Goal: Transaction & Acquisition: Purchase product/service

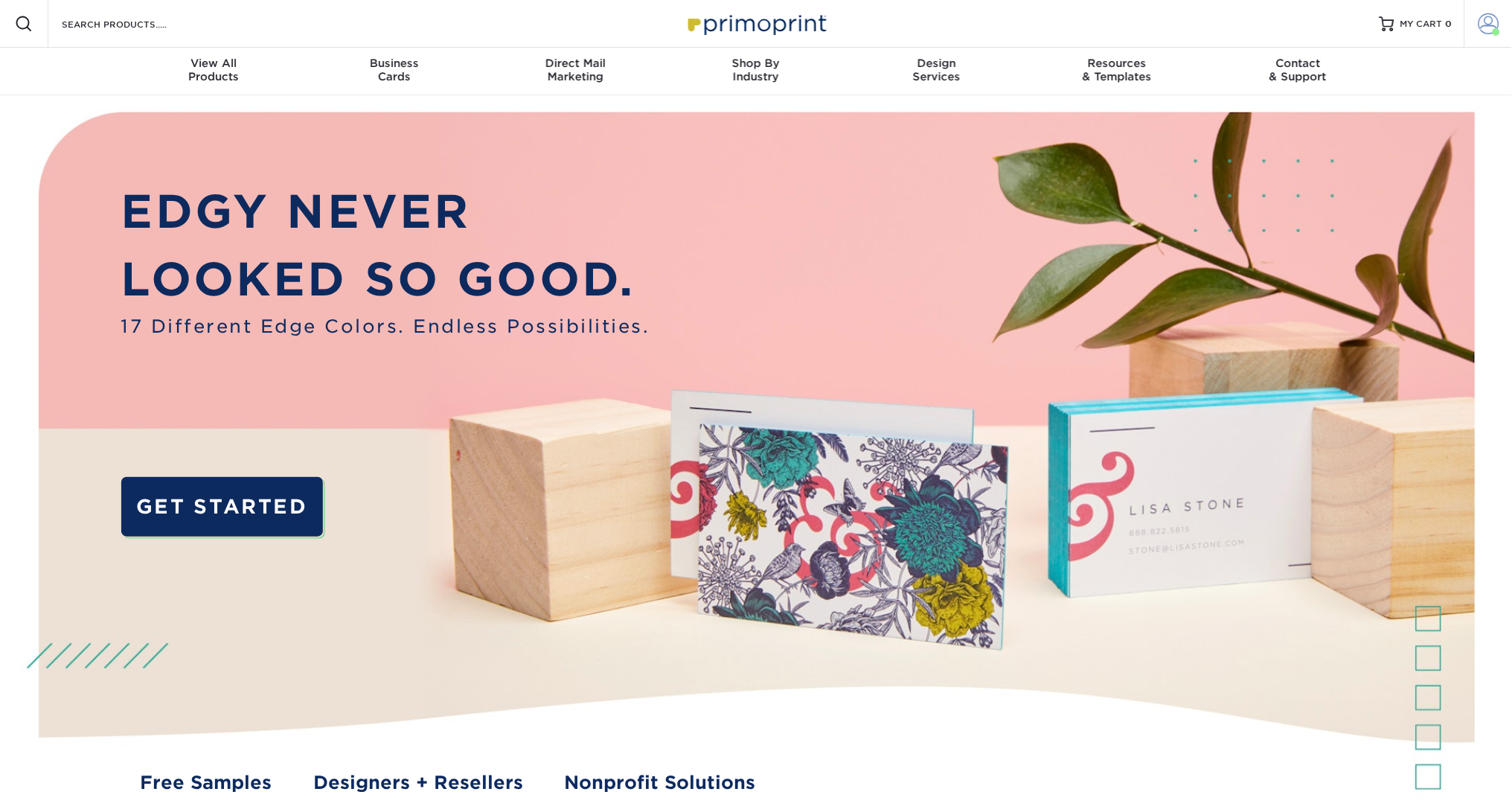
click at [1485, 26] on span at bounding box center [1489, 24] width 21 height 21
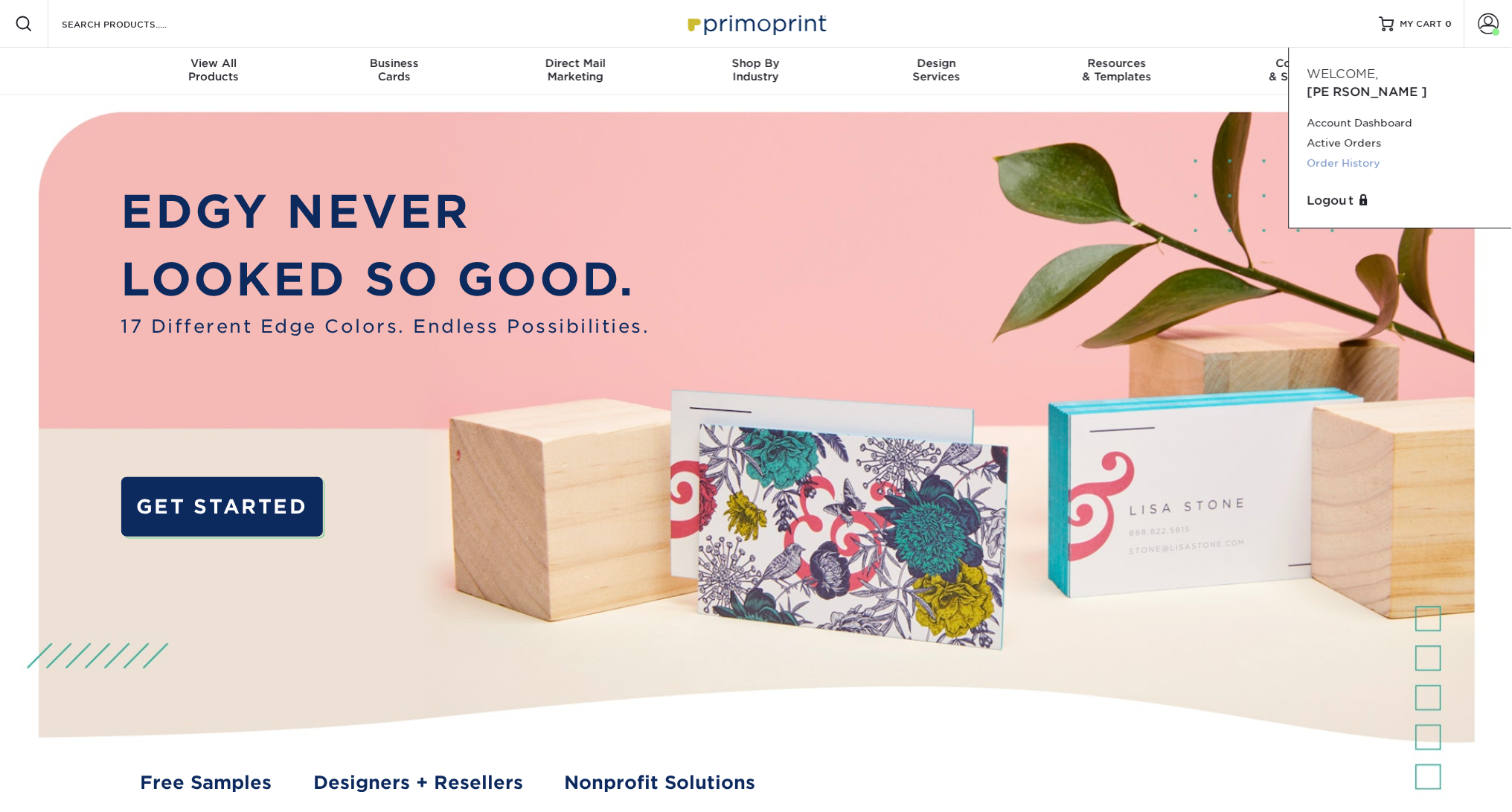
click at [1356, 154] on link "Order History" at bounding box center [1401, 164] width 187 height 20
click at [1354, 154] on link "Order History" at bounding box center [1401, 164] width 187 height 20
click at [1360, 154] on link "Order History" at bounding box center [1401, 164] width 187 height 20
click at [1356, 154] on link "Order History" at bounding box center [1401, 164] width 187 height 20
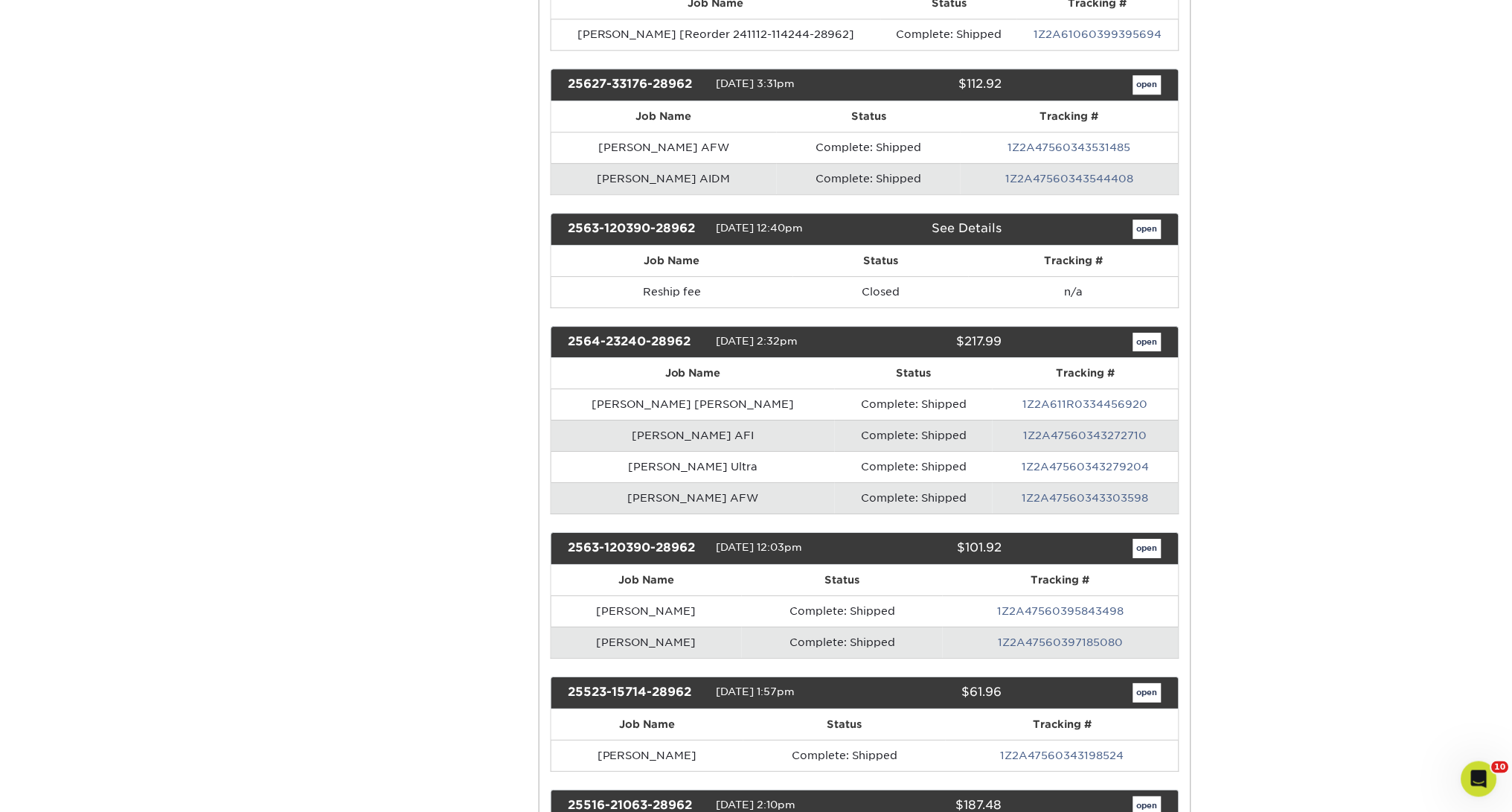
scroll to position [1127, 0]
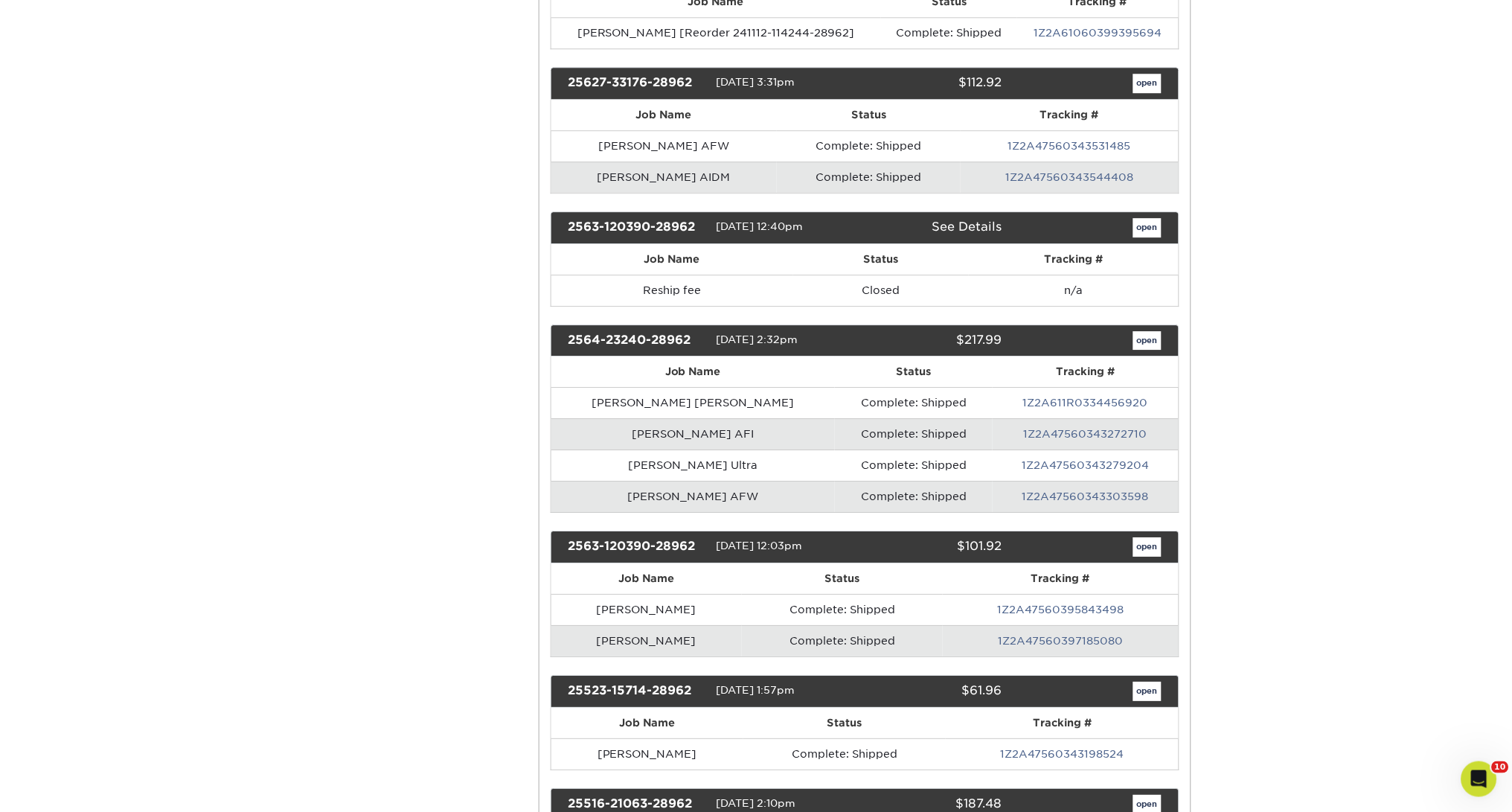
click at [1150, 222] on link "open" at bounding box center [1147, 227] width 28 height 19
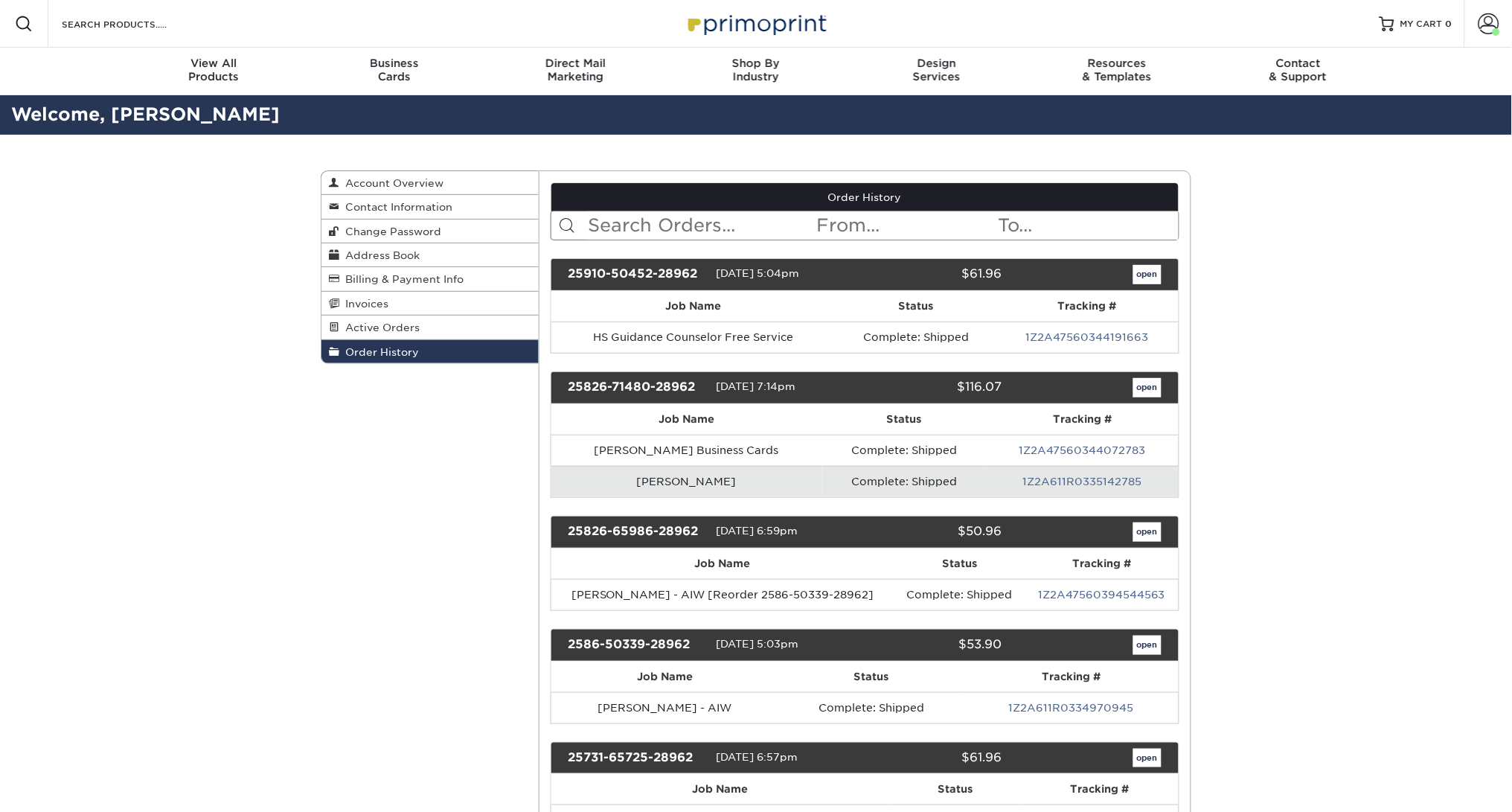
click at [1144, 273] on link "open" at bounding box center [1147, 274] width 28 height 19
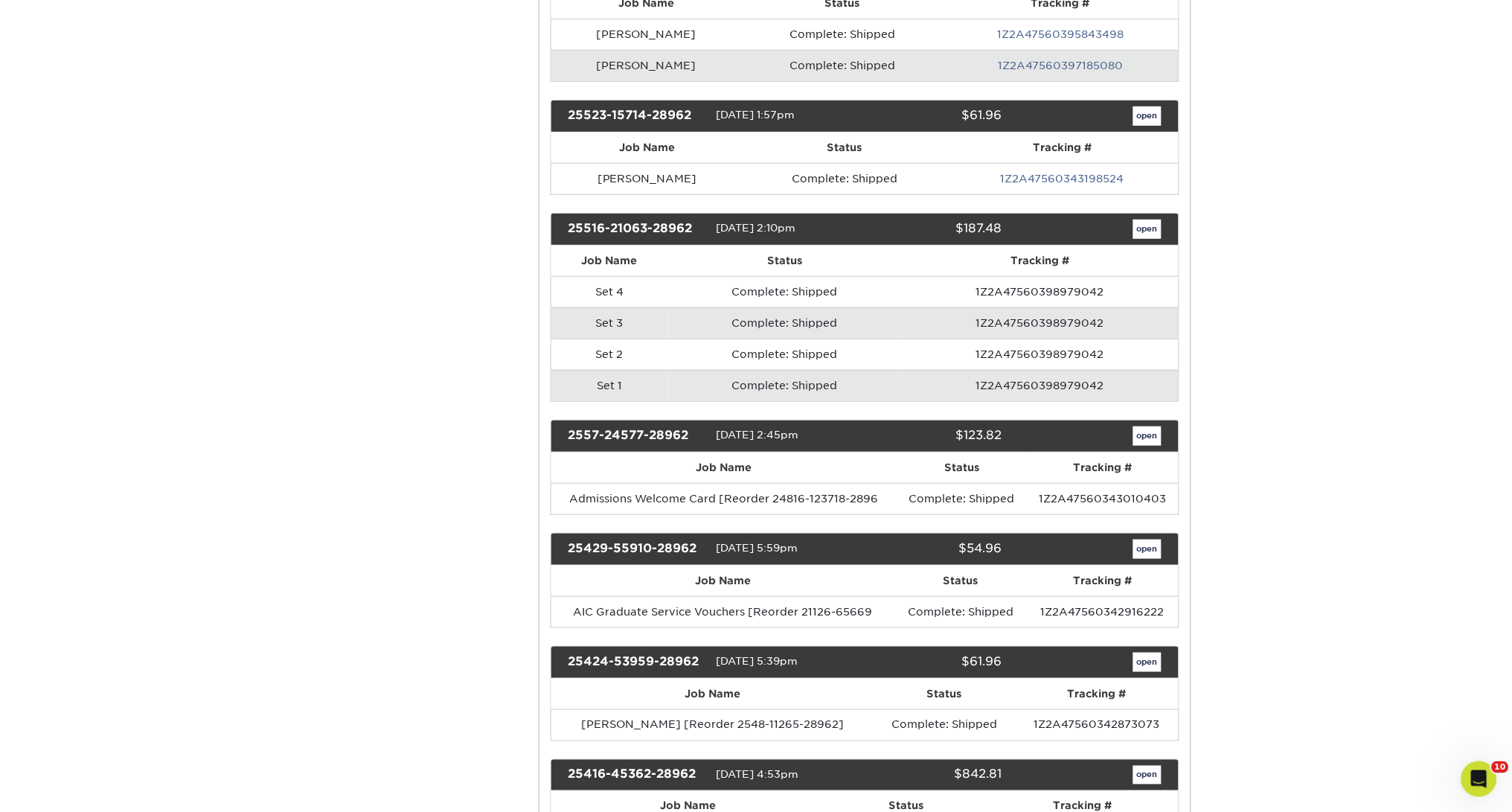
scroll to position [1705, 0]
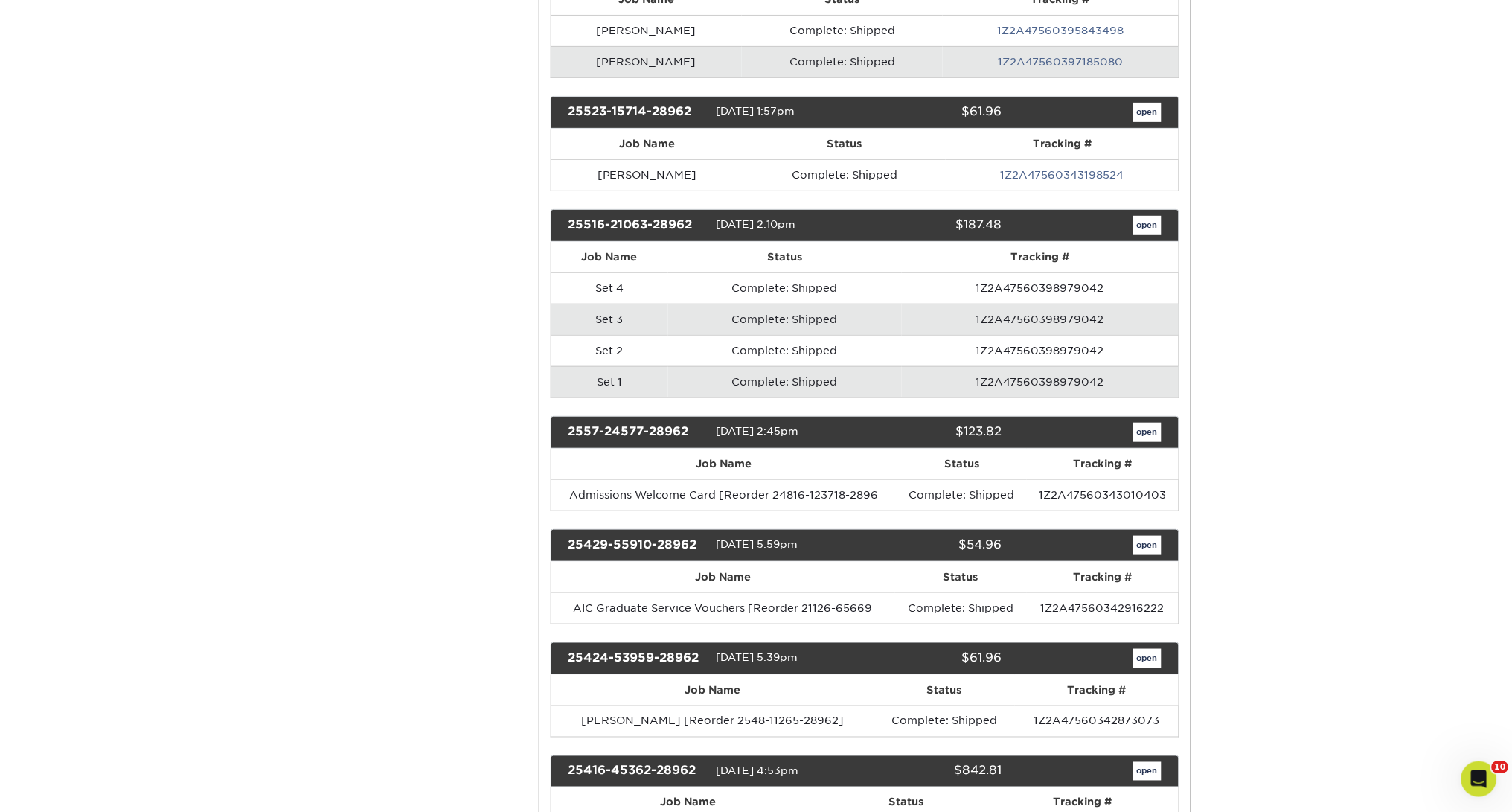
click at [1153, 422] on link "open" at bounding box center [1147, 432] width 28 height 19
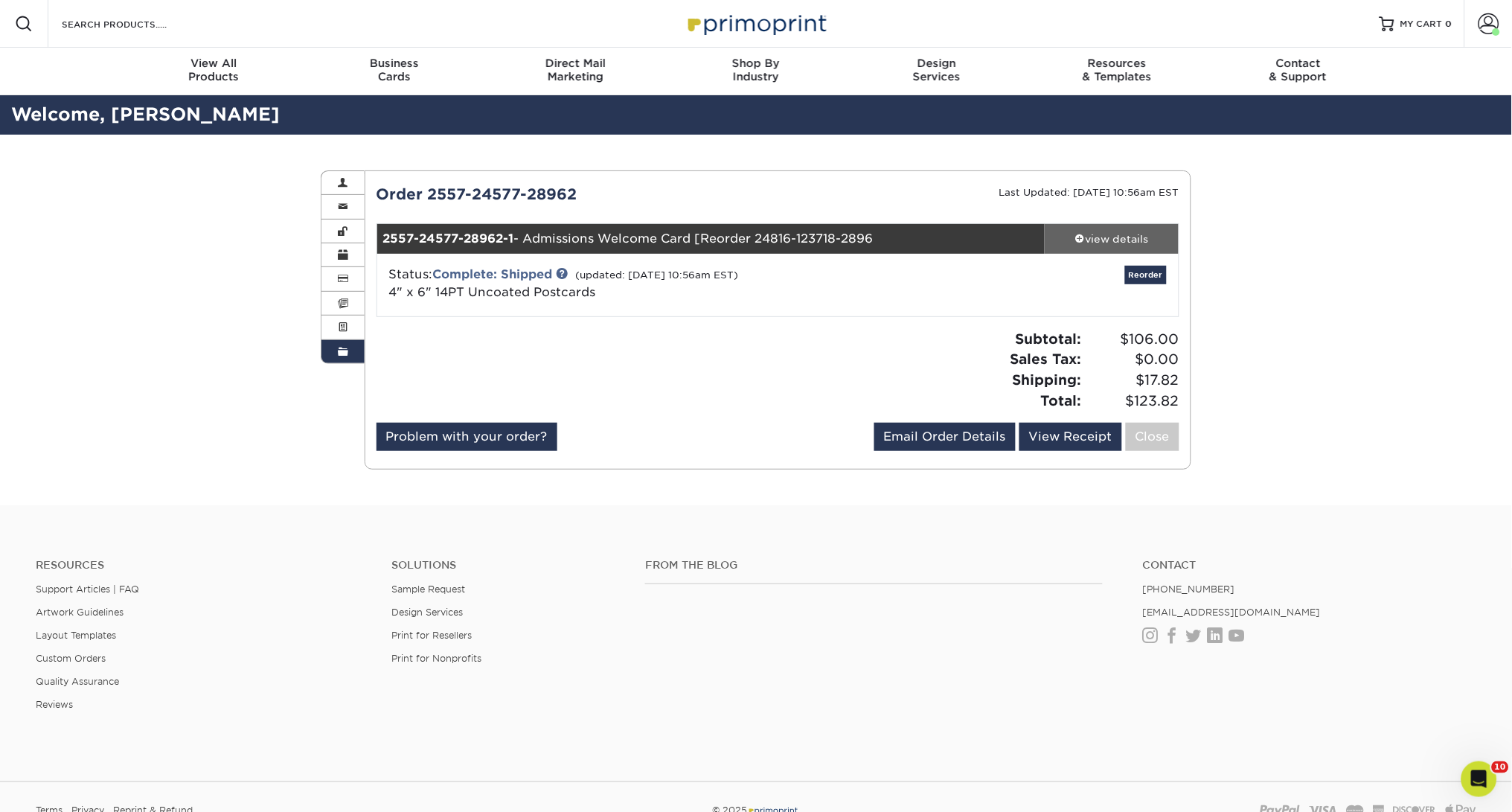
click at [1124, 240] on div "view details" at bounding box center [1111, 239] width 134 height 15
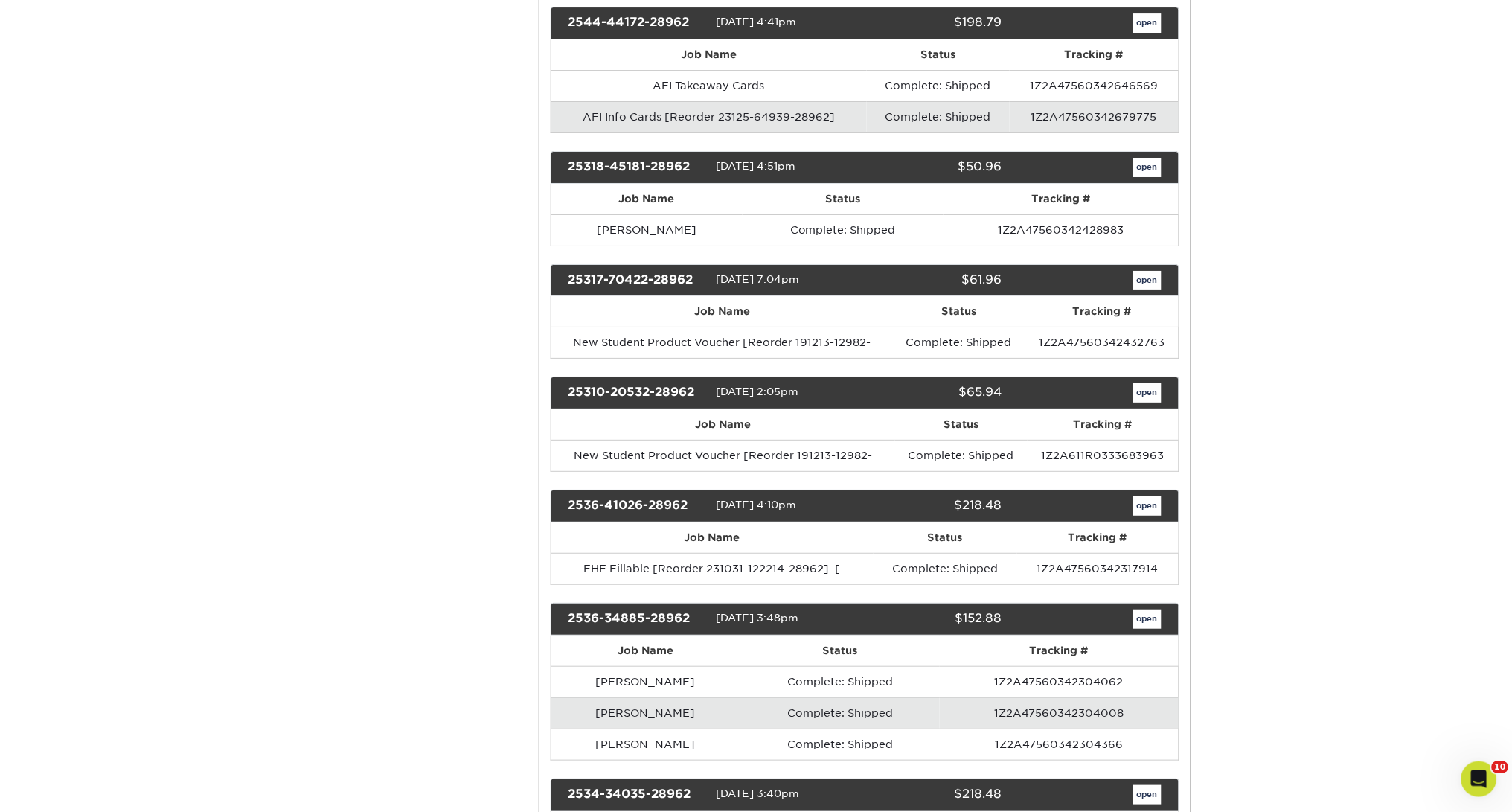
scroll to position [3066, 0]
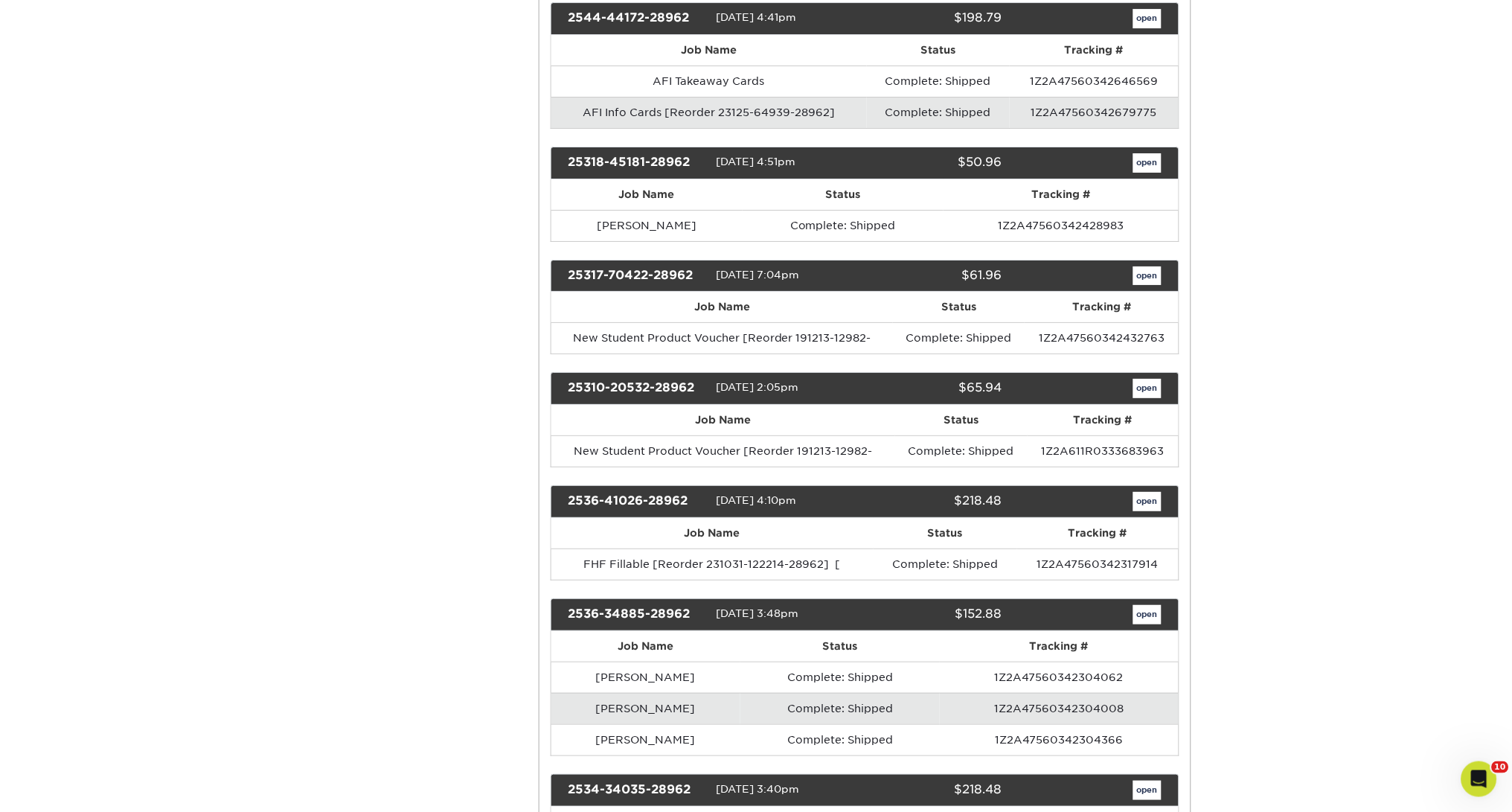
click at [1153, 266] on link "open" at bounding box center [1147, 275] width 28 height 19
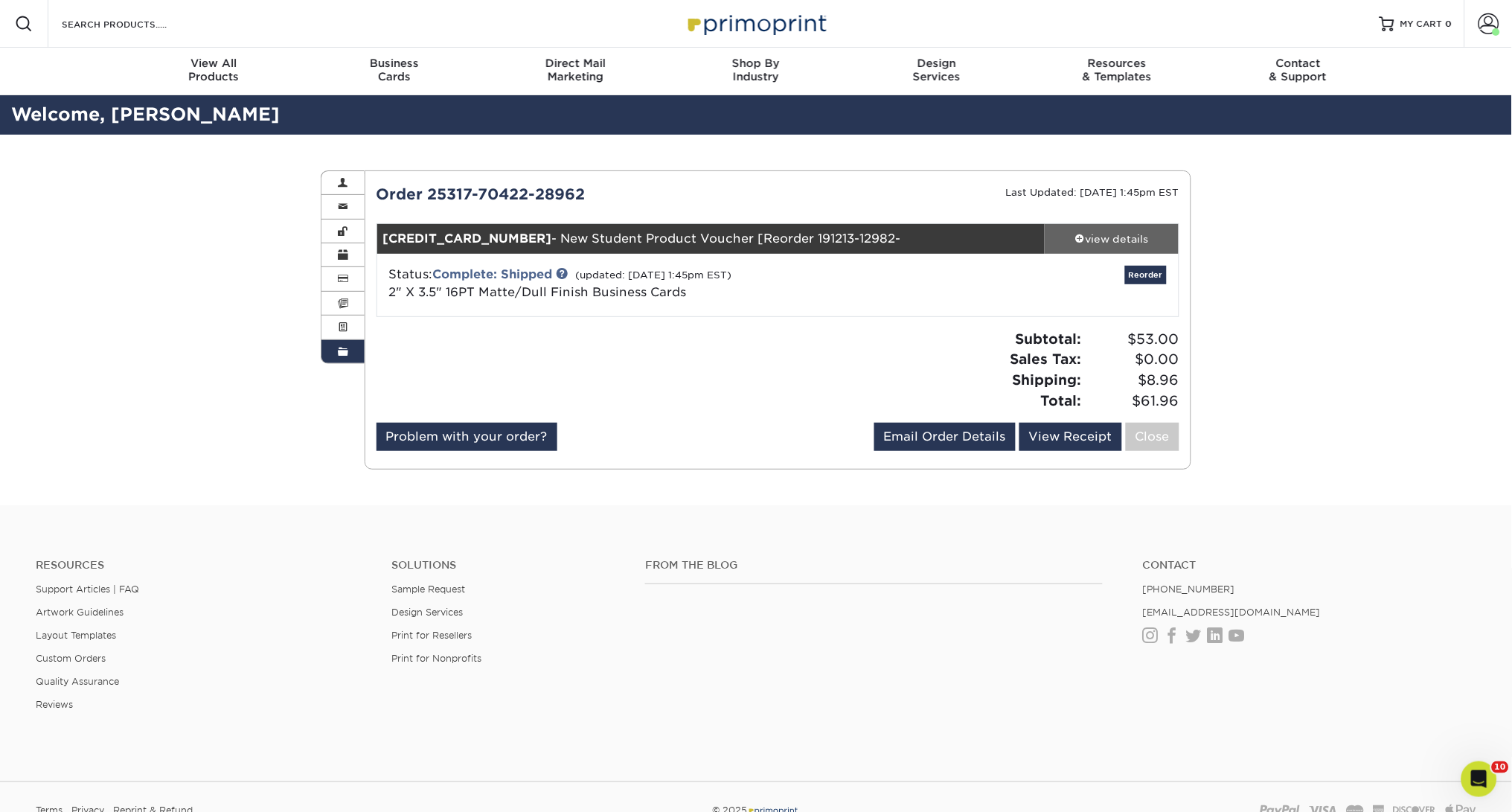
click at [1116, 238] on div "view details" at bounding box center [1111, 239] width 134 height 15
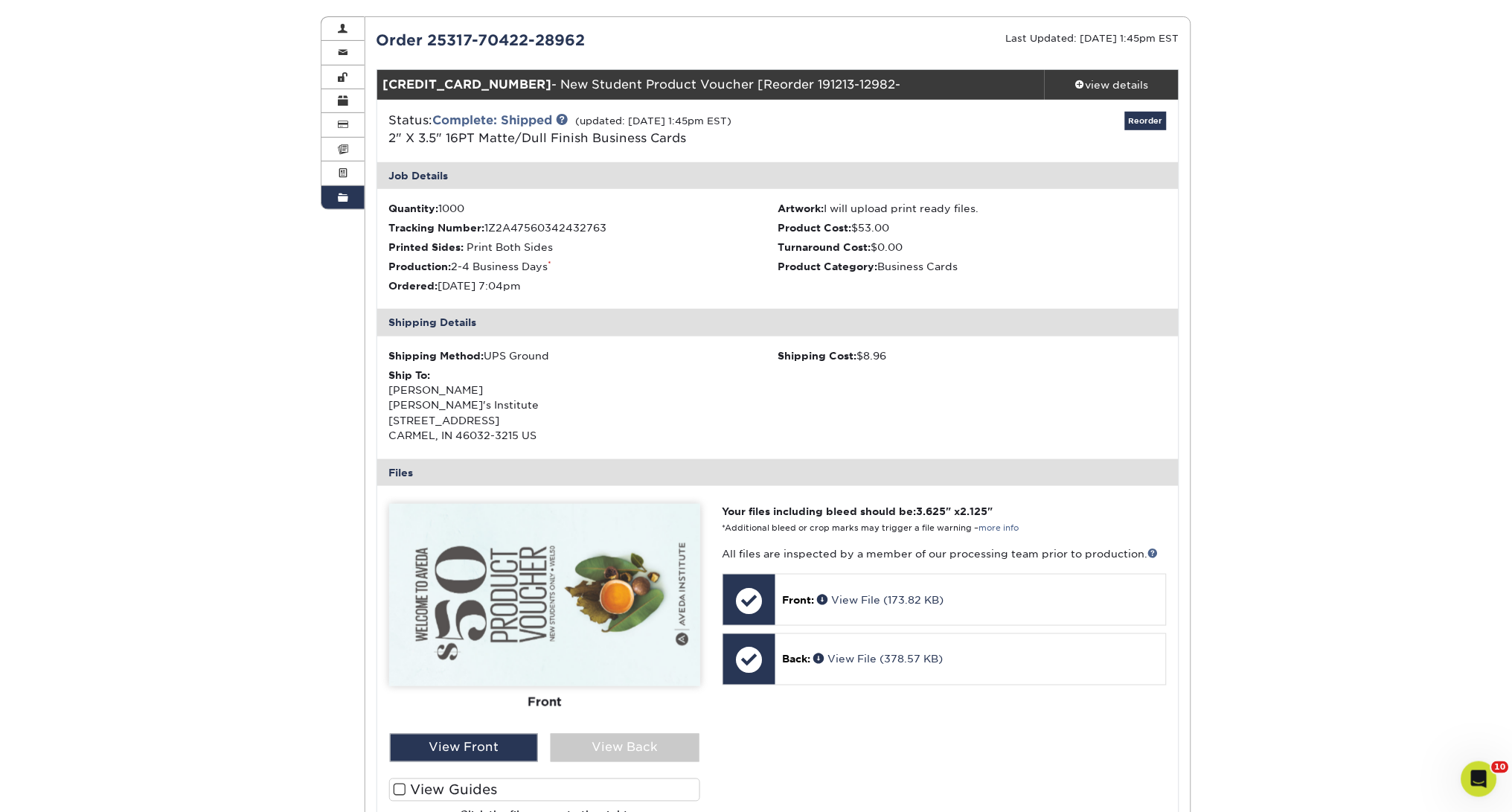
scroll to position [159, 0]
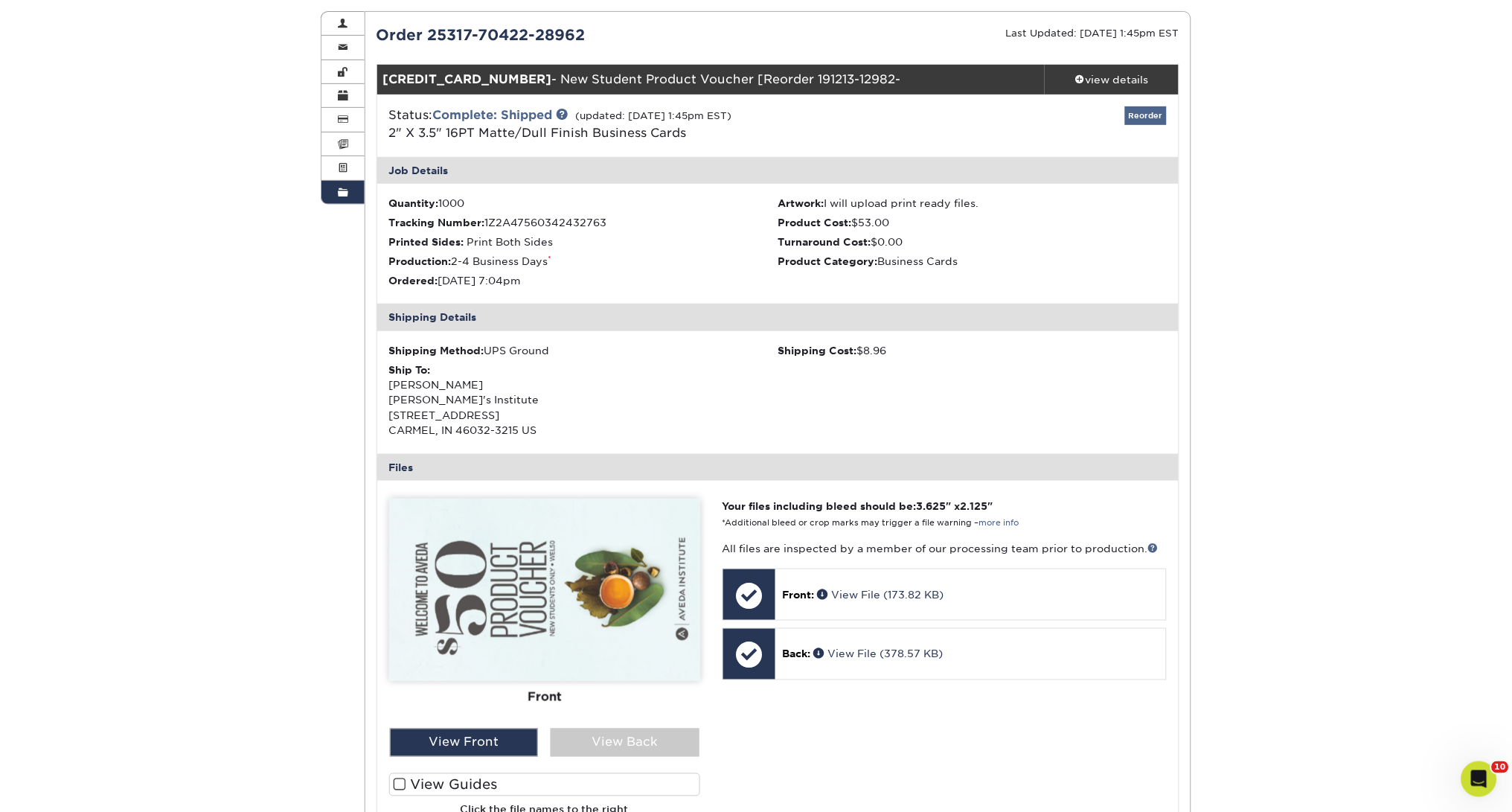
click at [1153, 117] on link "Reorder" at bounding box center [1146, 115] width 42 height 18
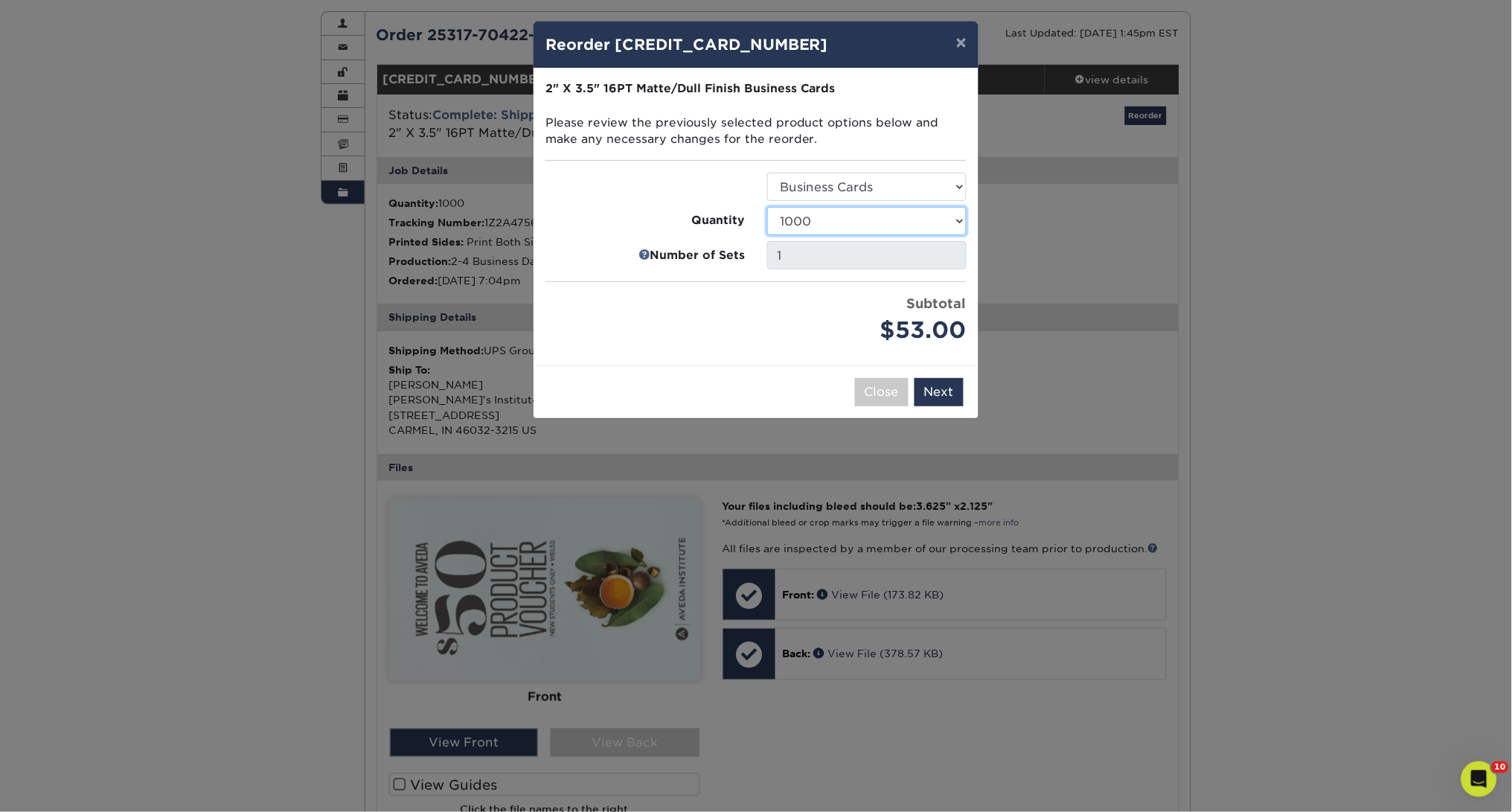
select select "f593fda3-2d5c-4b9e-9c2c-6197b899ae74"
click at [937, 385] on button "Next" at bounding box center [939, 391] width 49 height 28
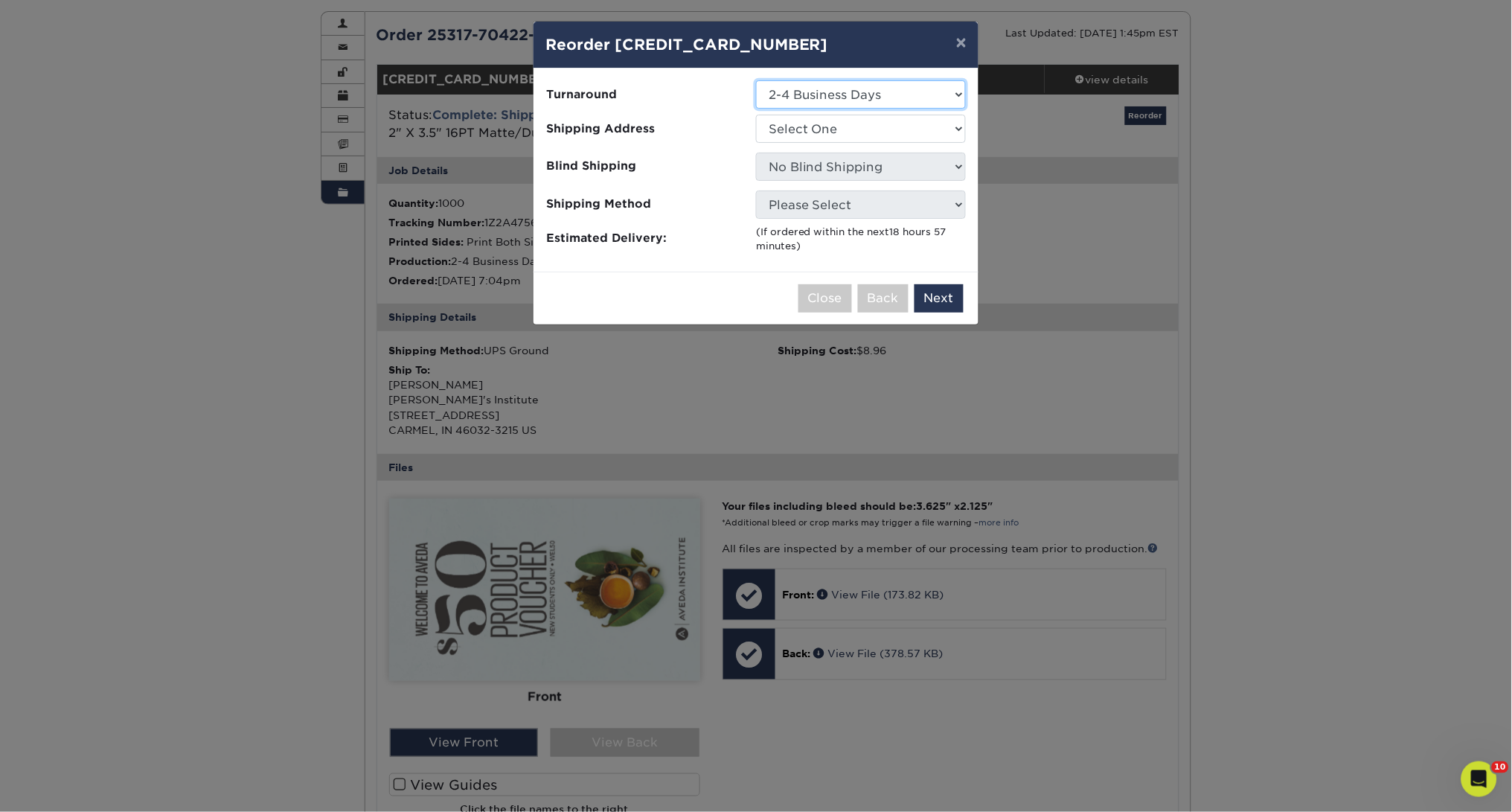
select select "ba4d2c45-8e19-4993-837d-70fa4a9fa615"
select select "251334"
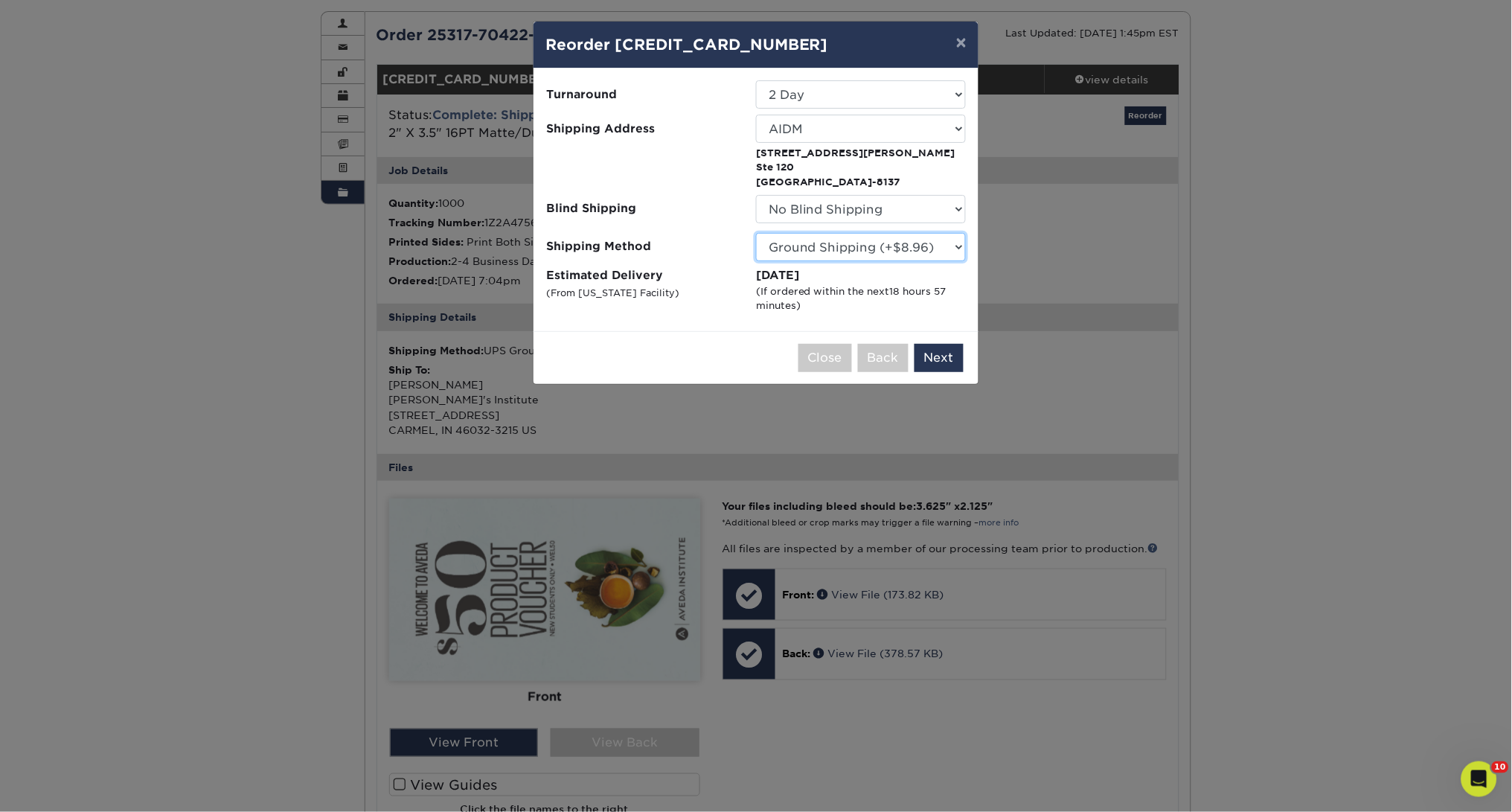
select select "02"
select select "537feecc-bbf3-4c5a-82cb-a8dbf54f53c4"
select select "03"
click at [949, 349] on button "Next" at bounding box center [939, 358] width 49 height 28
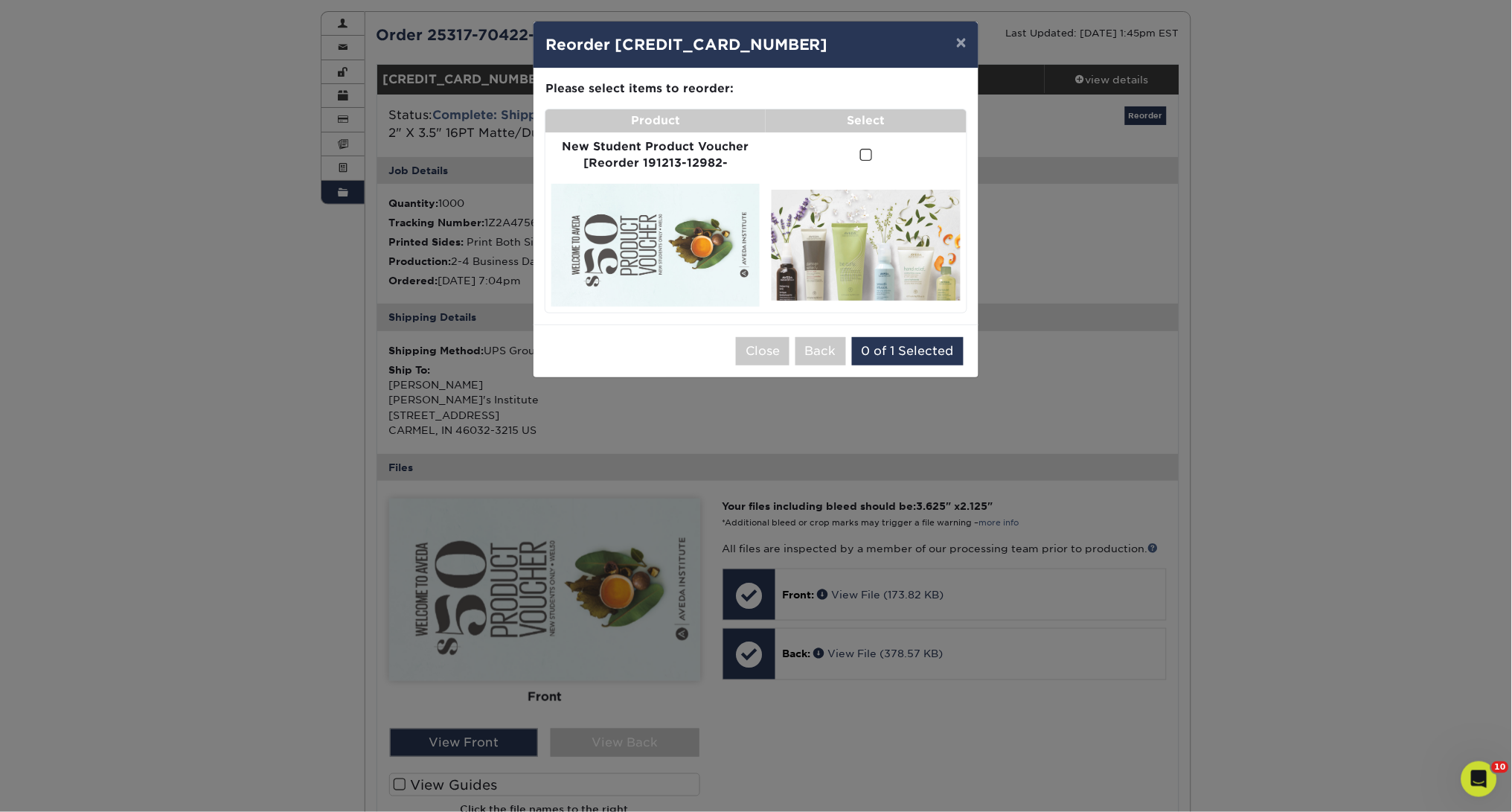
click at [861, 150] on span at bounding box center [867, 155] width 13 height 14
click at [0, 0] on input "checkbox" at bounding box center [0, 0] width 0 height 0
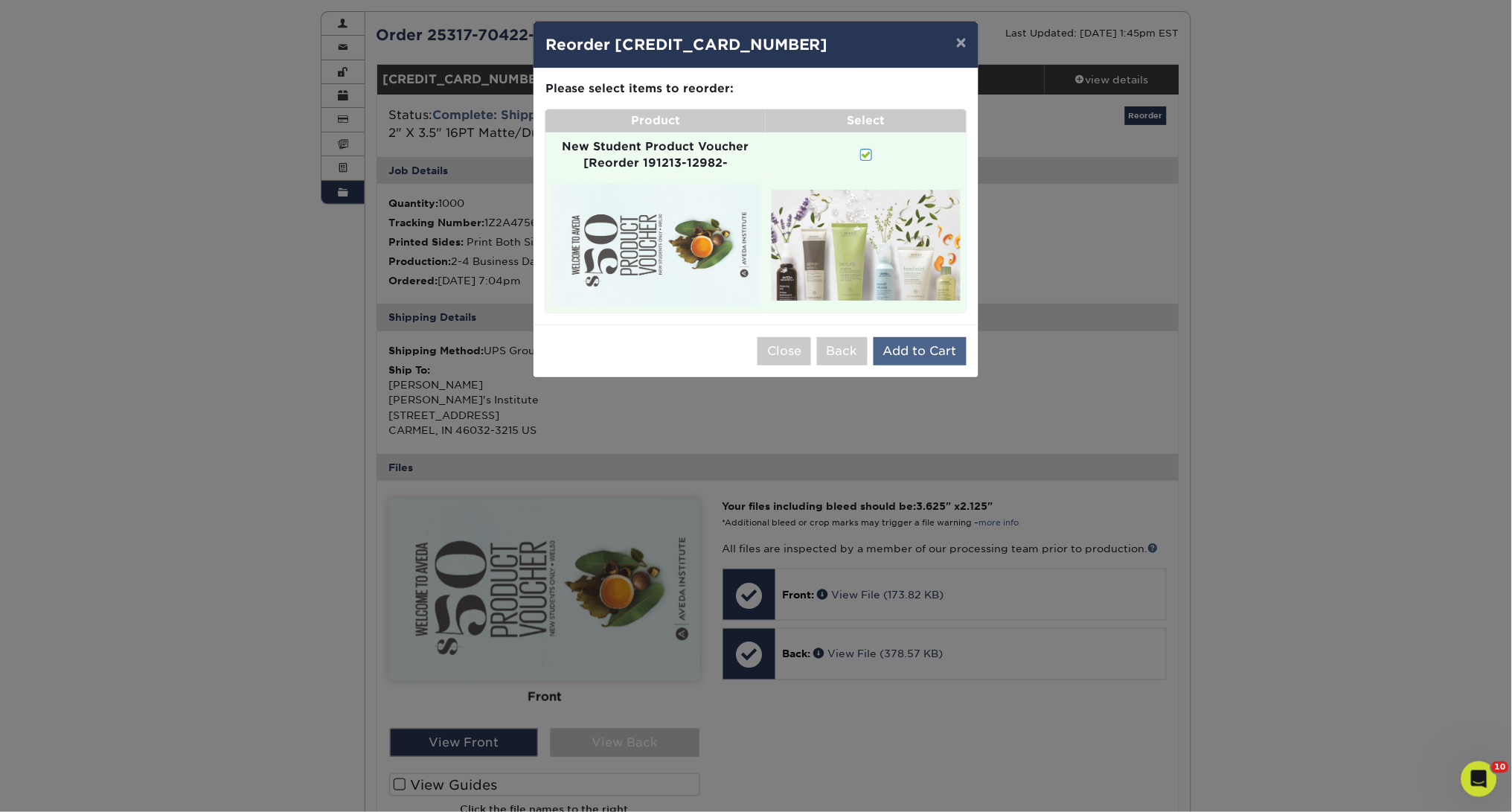
click at [929, 337] on button "Add to Cart" at bounding box center [920, 351] width 93 height 28
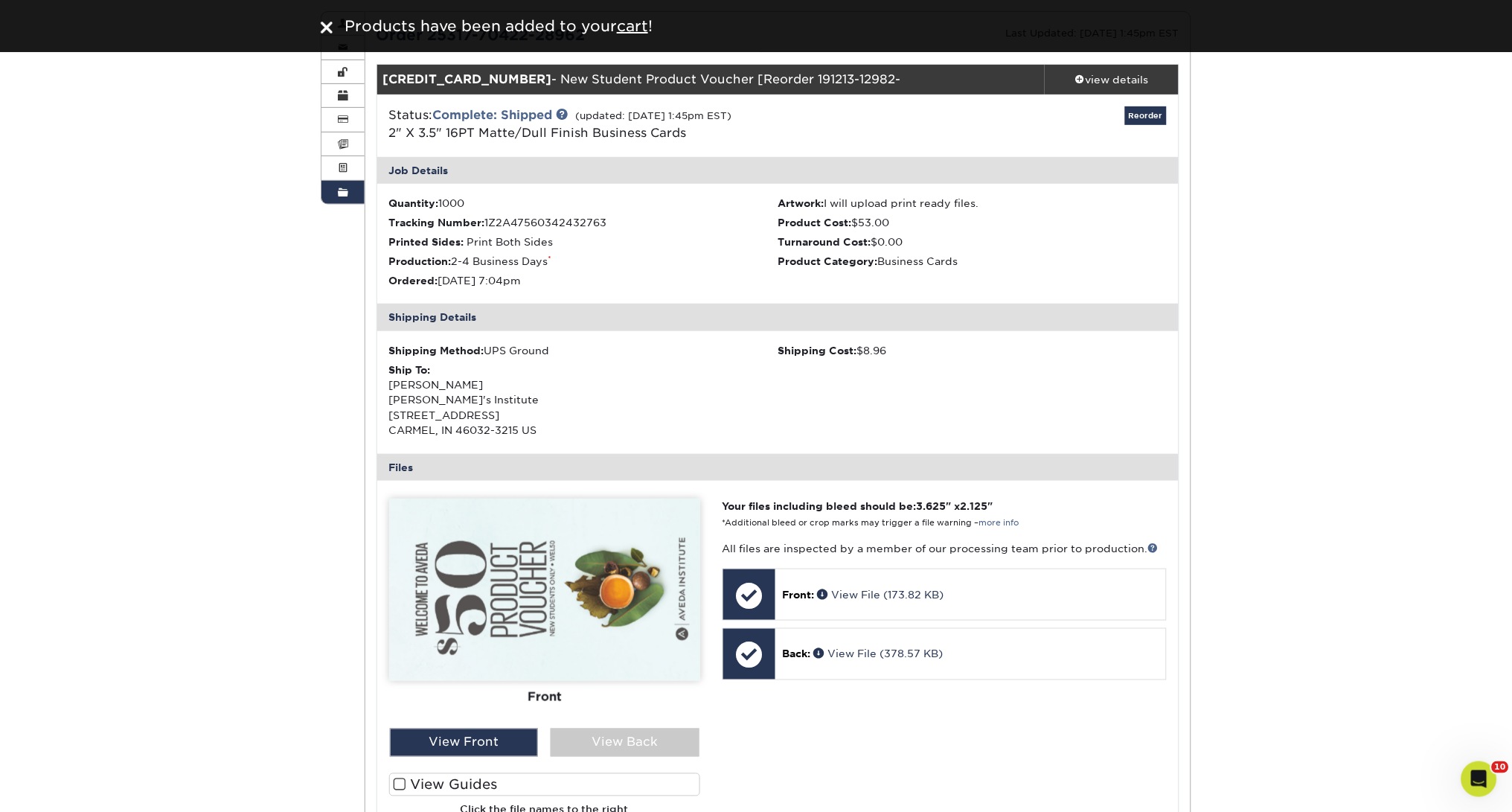
click at [641, 14] on div "Products have been added to your cart !" at bounding box center [756, 26] width 1512 height 52
click at [641, 26] on u "cart" at bounding box center [632, 27] width 31 height 18
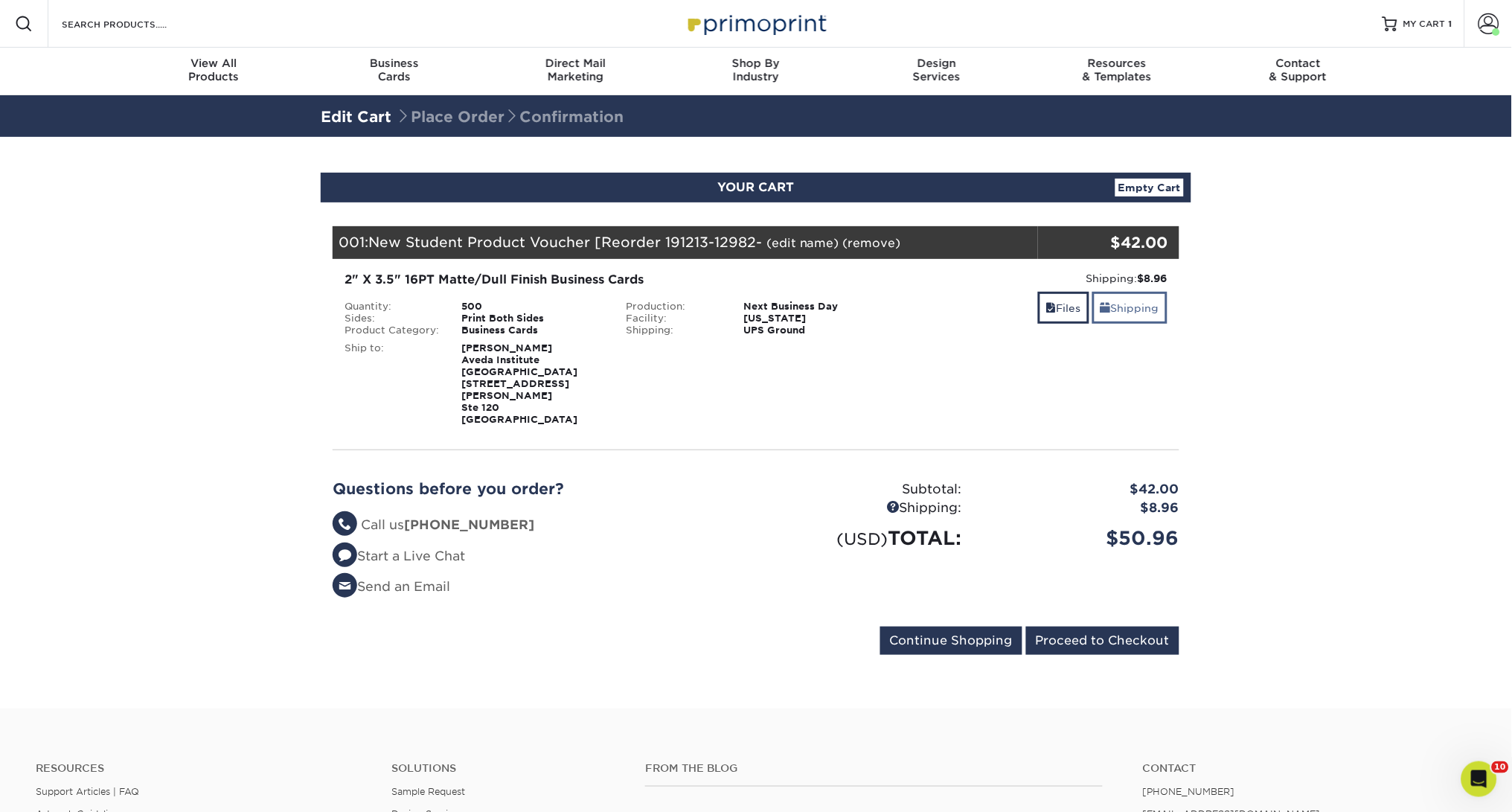
click at [1134, 308] on link "Shipping" at bounding box center [1130, 307] width 75 height 32
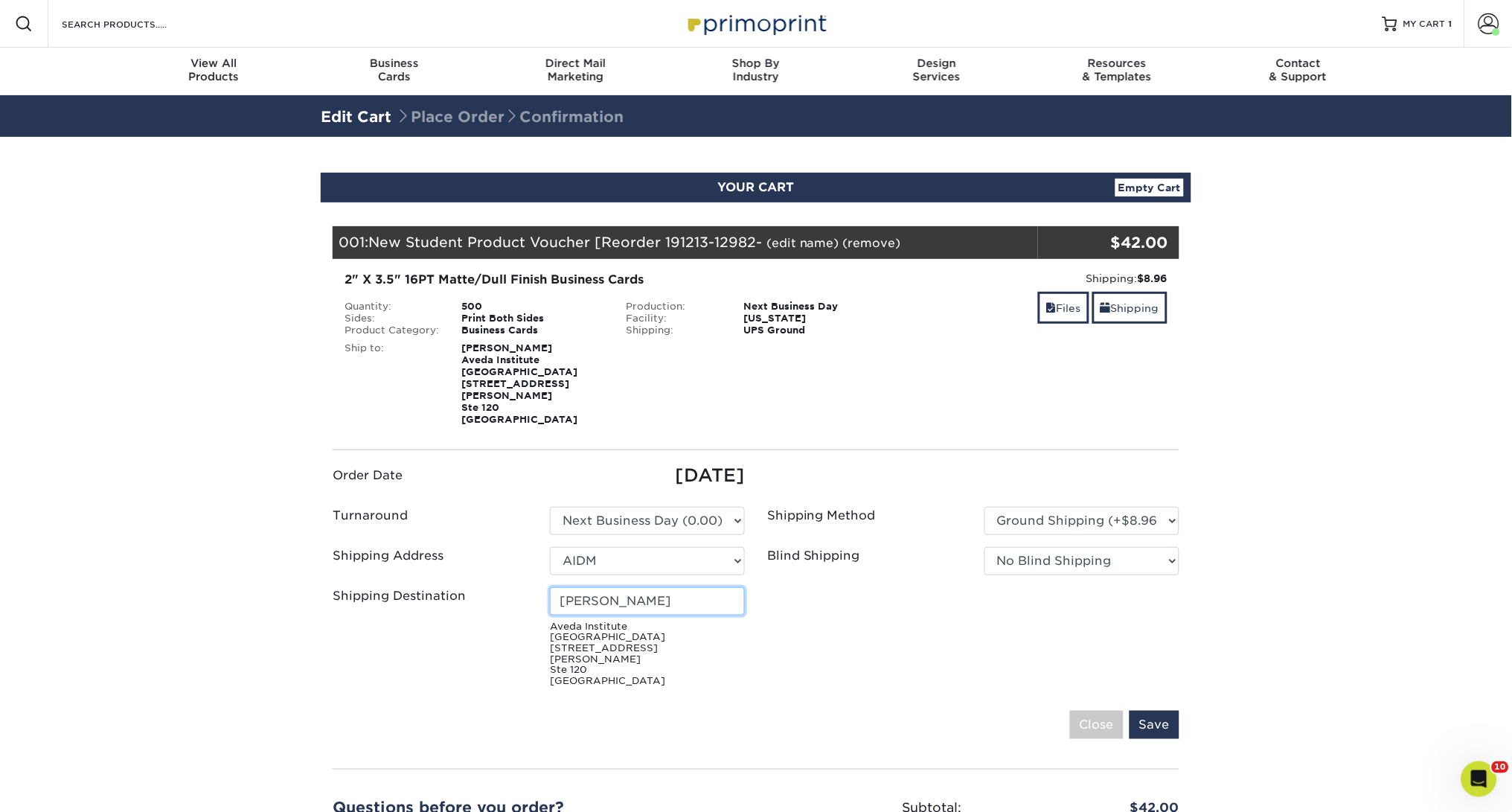
click at [591, 587] on input "Jessica Timmons" at bounding box center [647, 601] width 195 height 28
type input "[PERSON_NAME]"
click at [1064, 589] on ul "Order Date 09/15/2025 Turnaround Please Select Select One" at bounding box center [756, 577] width 869 height 230
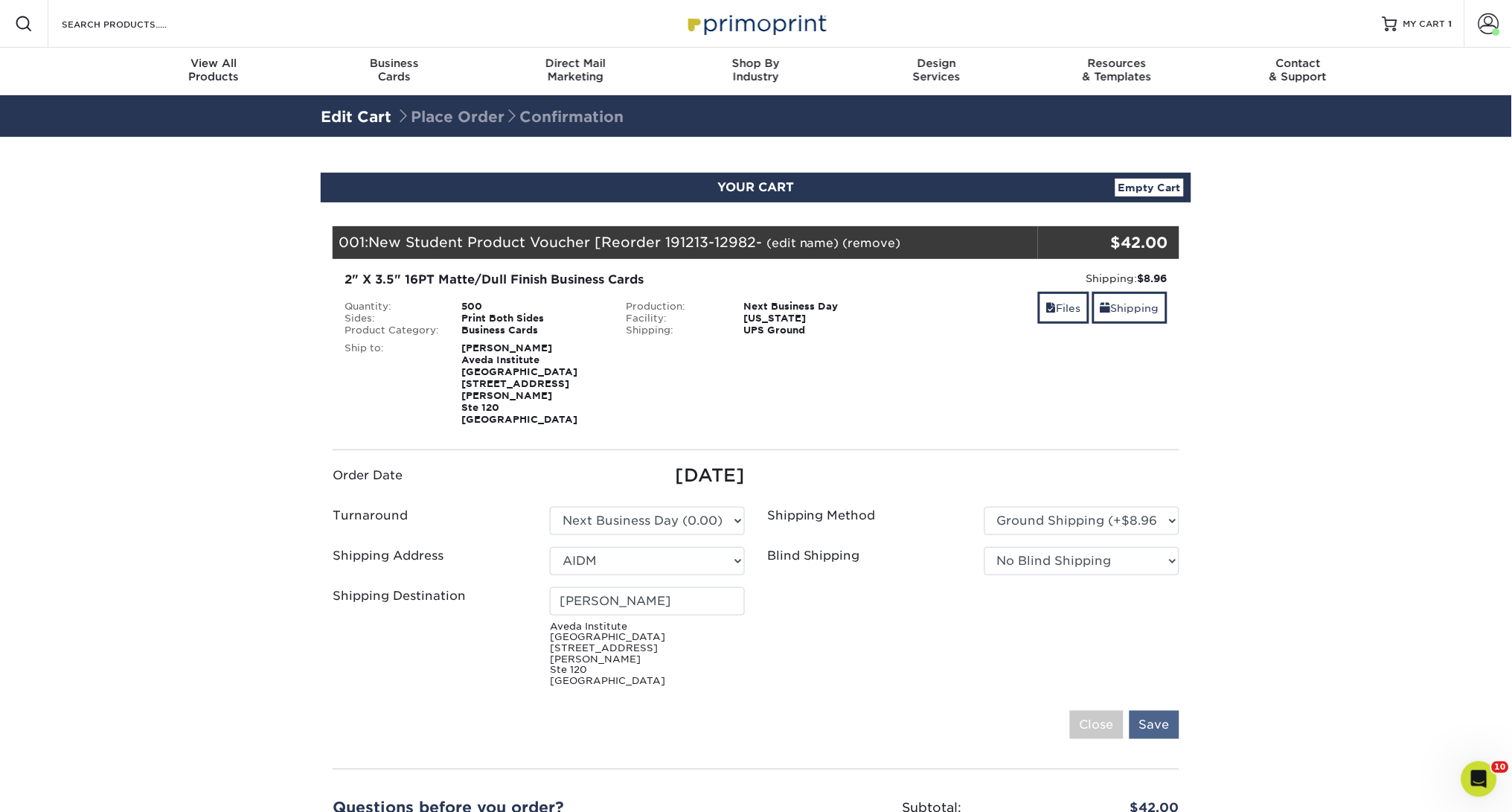
click at [1154, 710] on input "Save" at bounding box center [1154, 724] width 50 height 28
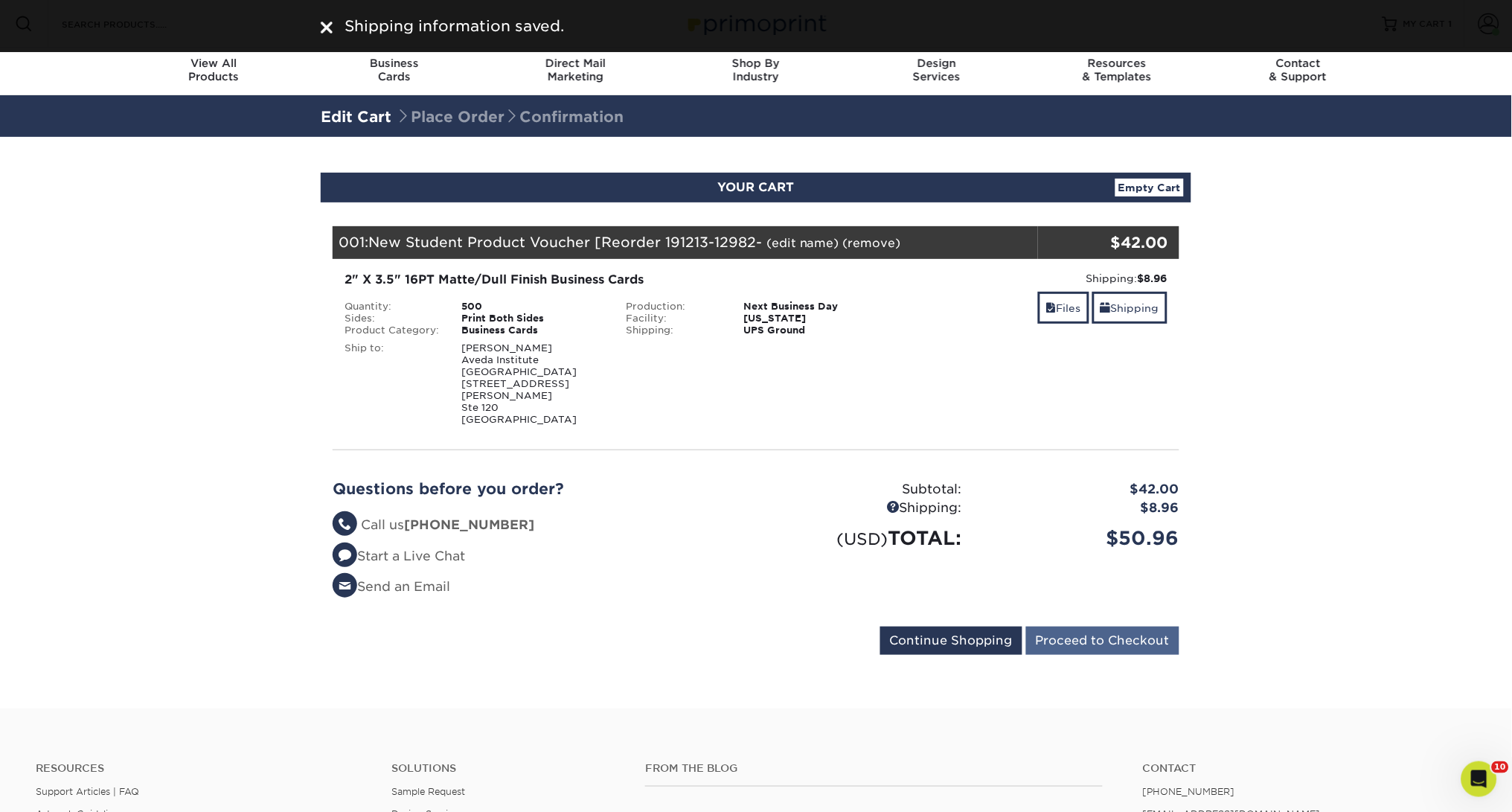
click at [1104, 626] on input "Proceed to Checkout" at bounding box center [1103, 640] width 154 height 28
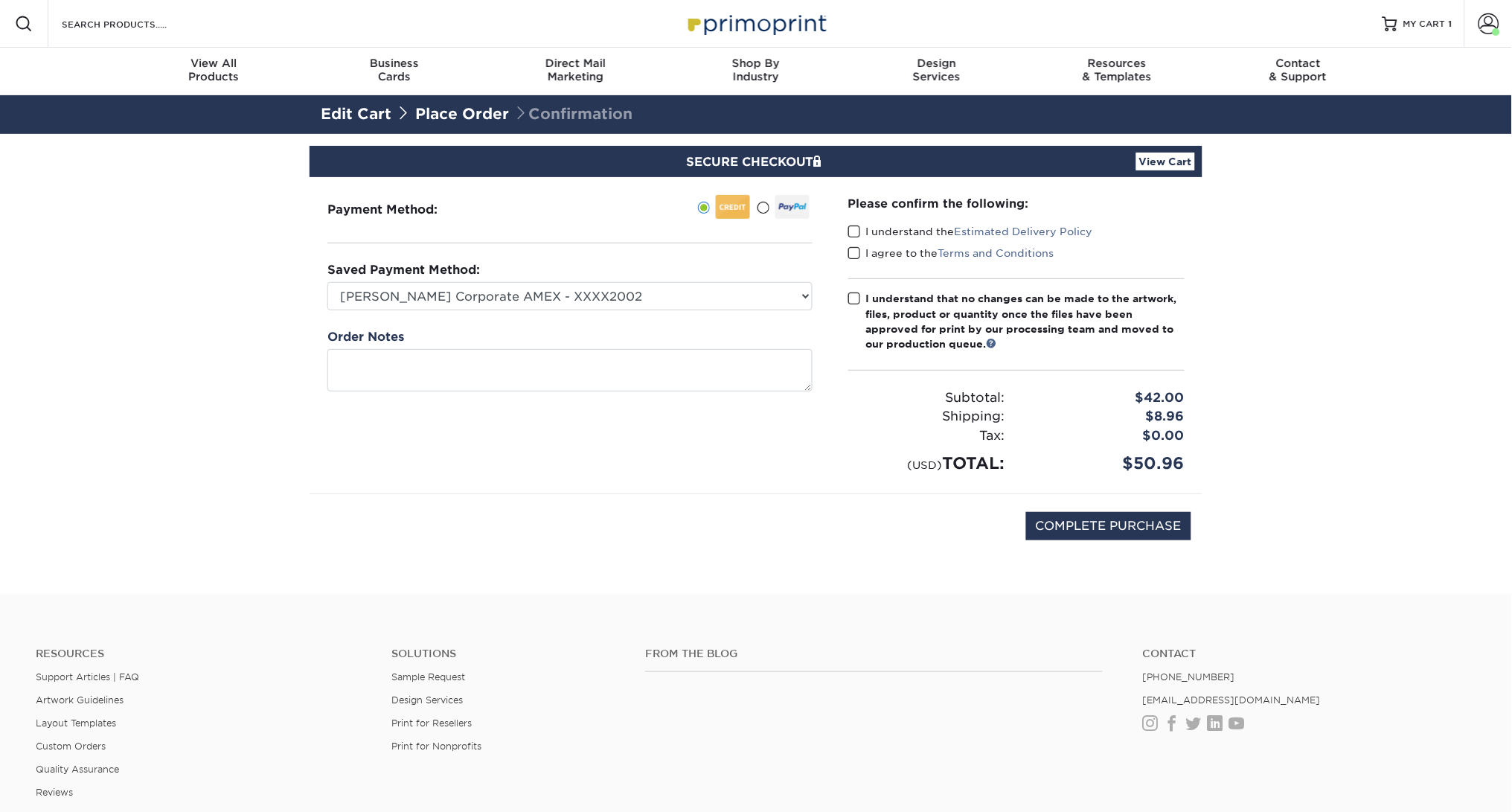
click at [857, 235] on span at bounding box center [855, 231] width 13 height 14
click at [0, 0] on input "I understand the Estimated Delivery Policy" at bounding box center [0, 0] width 0 height 0
click at [857, 246] on span at bounding box center [855, 252] width 13 height 14
click at [0, 0] on input "I agree to the Terms and Conditions" at bounding box center [0, 0] width 0 height 0
click at [856, 301] on span at bounding box center [855, 298] width 13 height 14
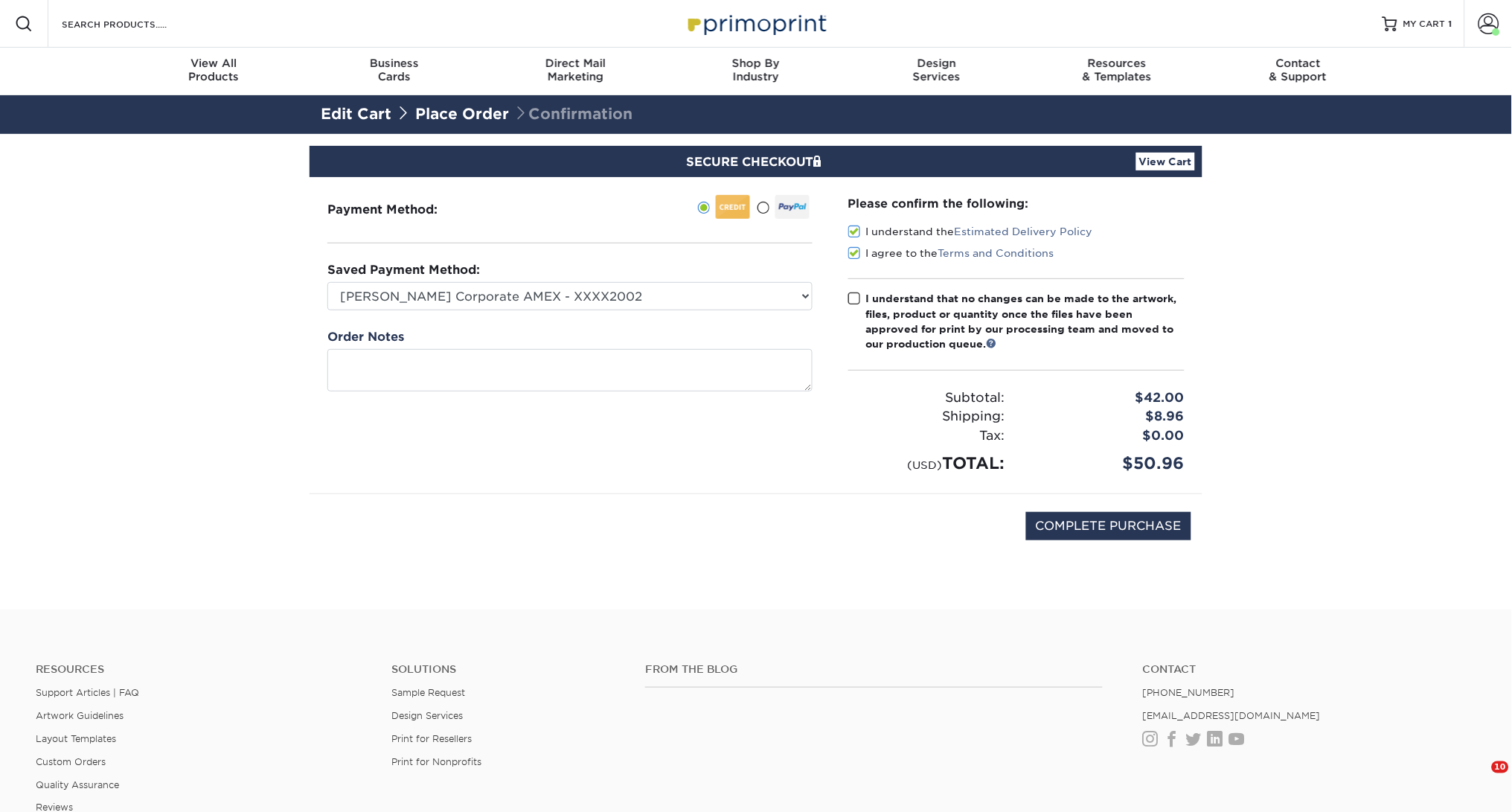
click at [0, 0] on input "I understand that no changes can be made to the artwork, files, product or quan…" at bounding box center [0, 0] width 0 height 0
click at [1129, 526] on input "COMPLETE PURCHASE" at bounding box center [1109, 526] width 166 height 28
type input "PROCESSING, PLEASE WAIT..."
